Goal: Ask a question

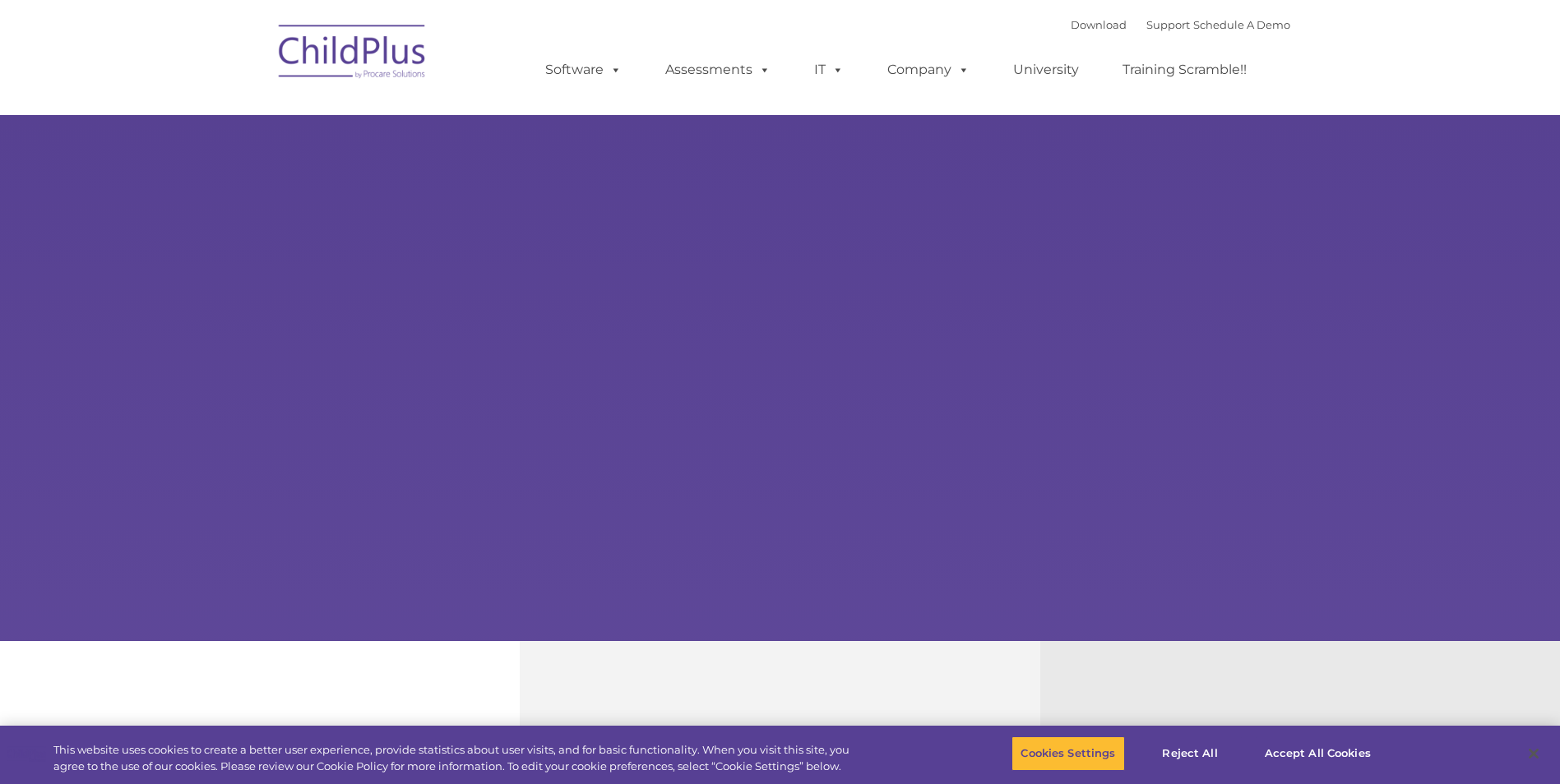
select select "MEDIUM"
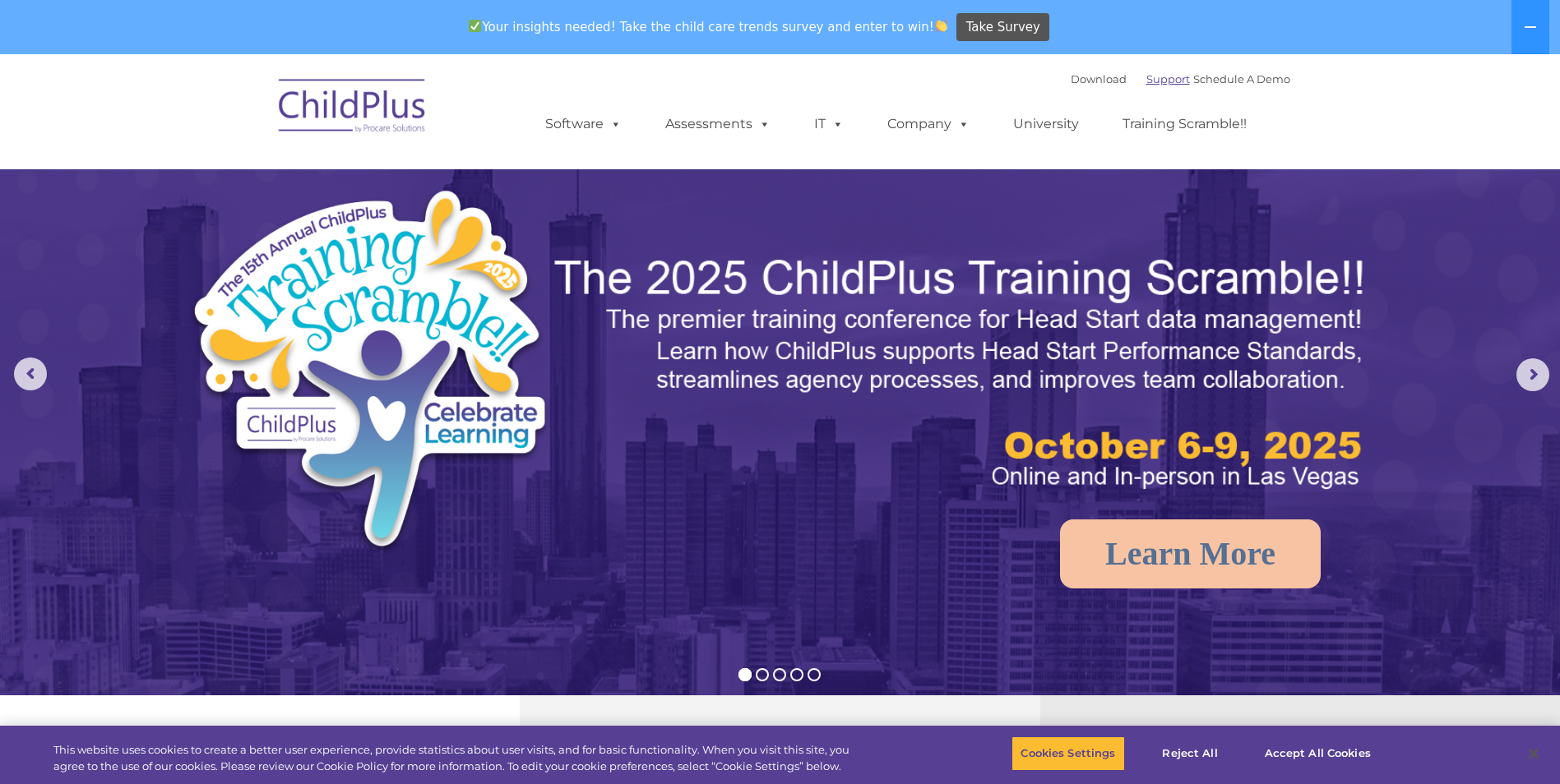
click at [1147, 81] on link "Support" at bounding box center [1168, 79] width 44 height 13
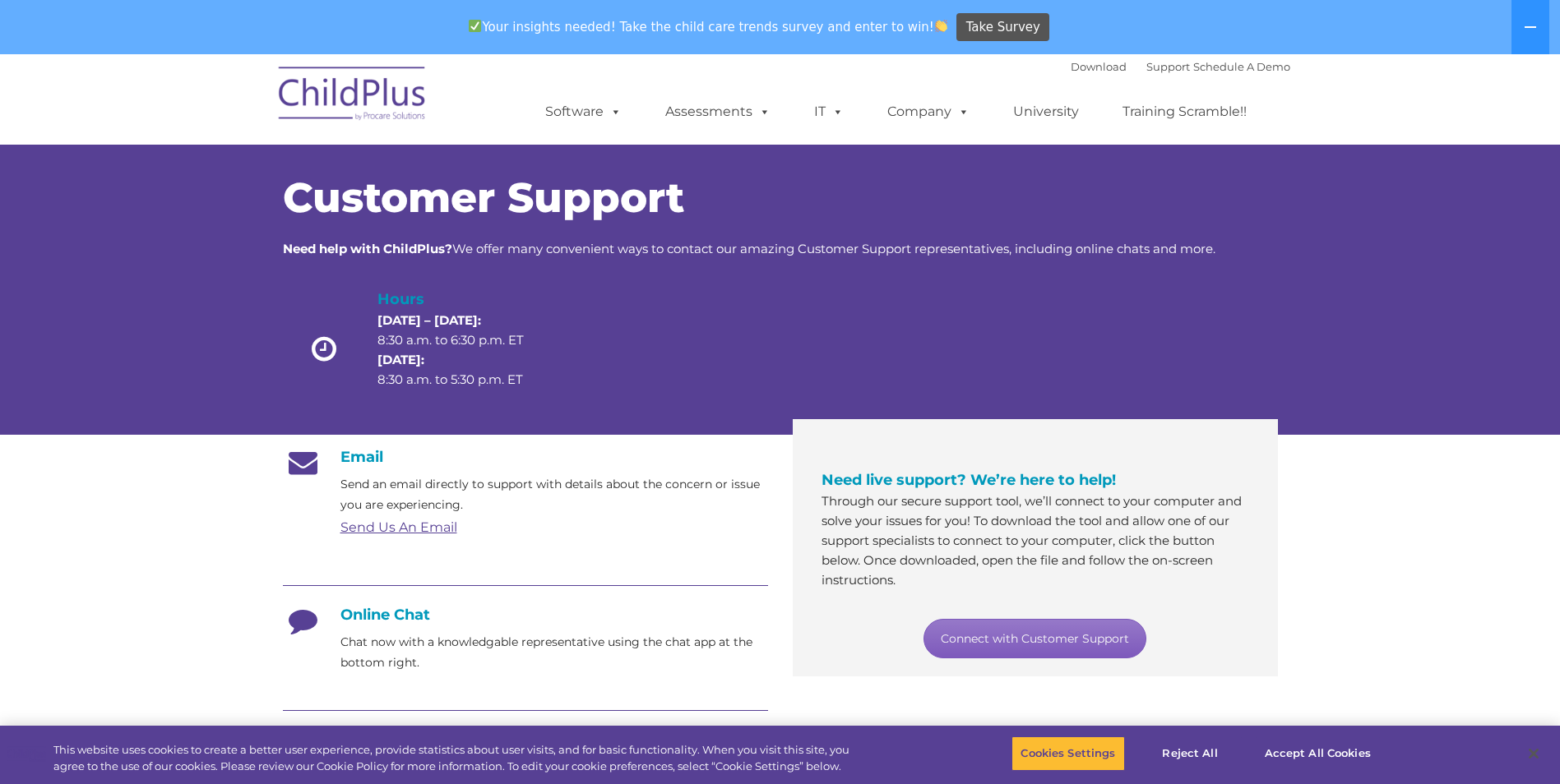
click at [1032, 637] on link "Connect with Customer Support" at bounding box center [1035, 639] width 223 height 40
